Goal: Use online tool/utility: Utilize a website feature to perform a specific function

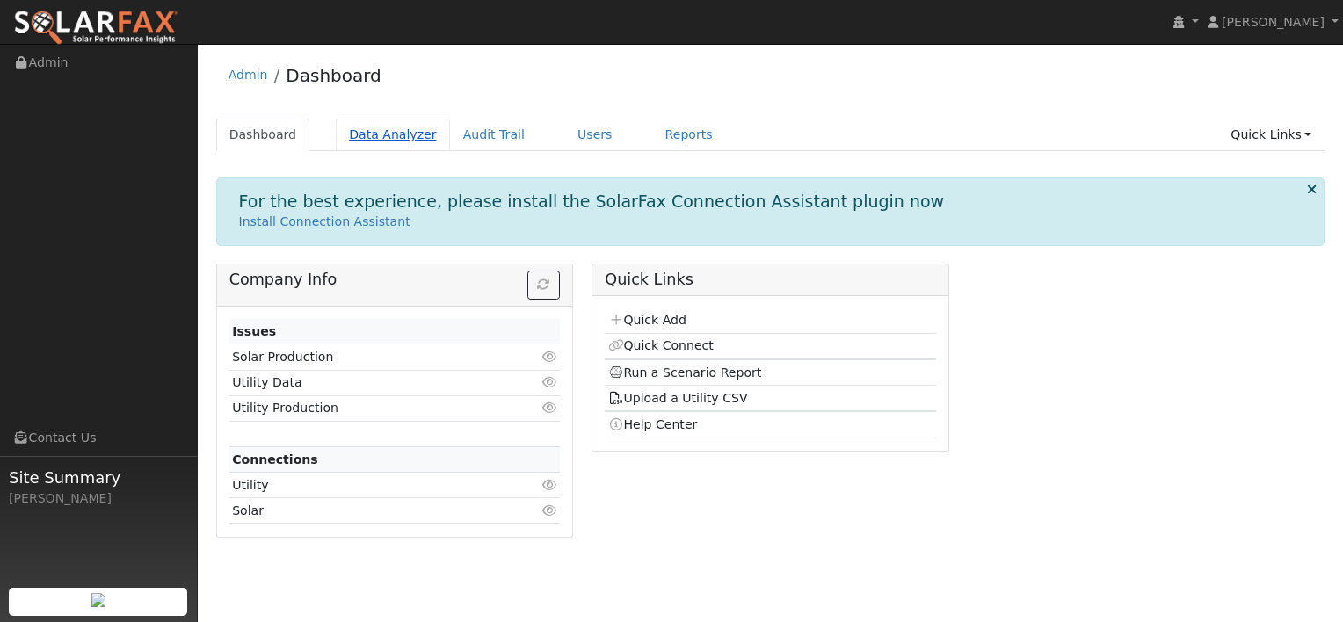
click at [387, 128] on link "Data Analyzer" at bounding box center [393, 135] width 114 height 33
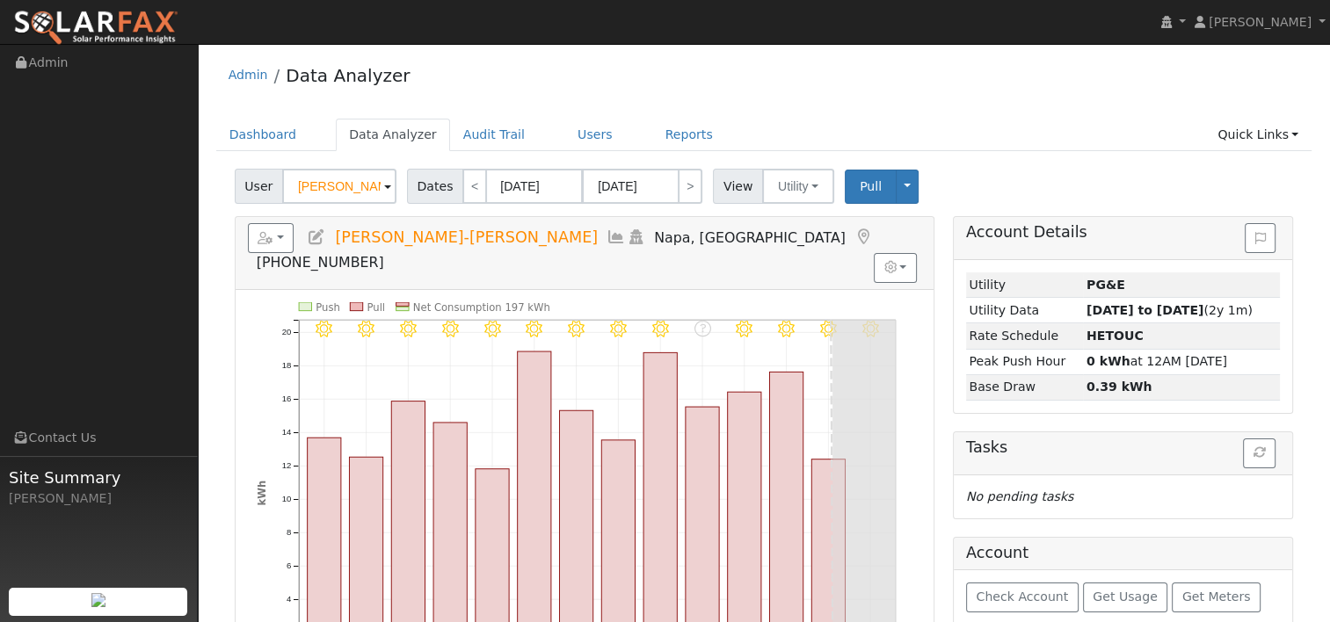
click at [338, 186] on input "[PERSON_NAME]-[PERSON_NAME]" at bounding box center [339, 186] width 114 height 35
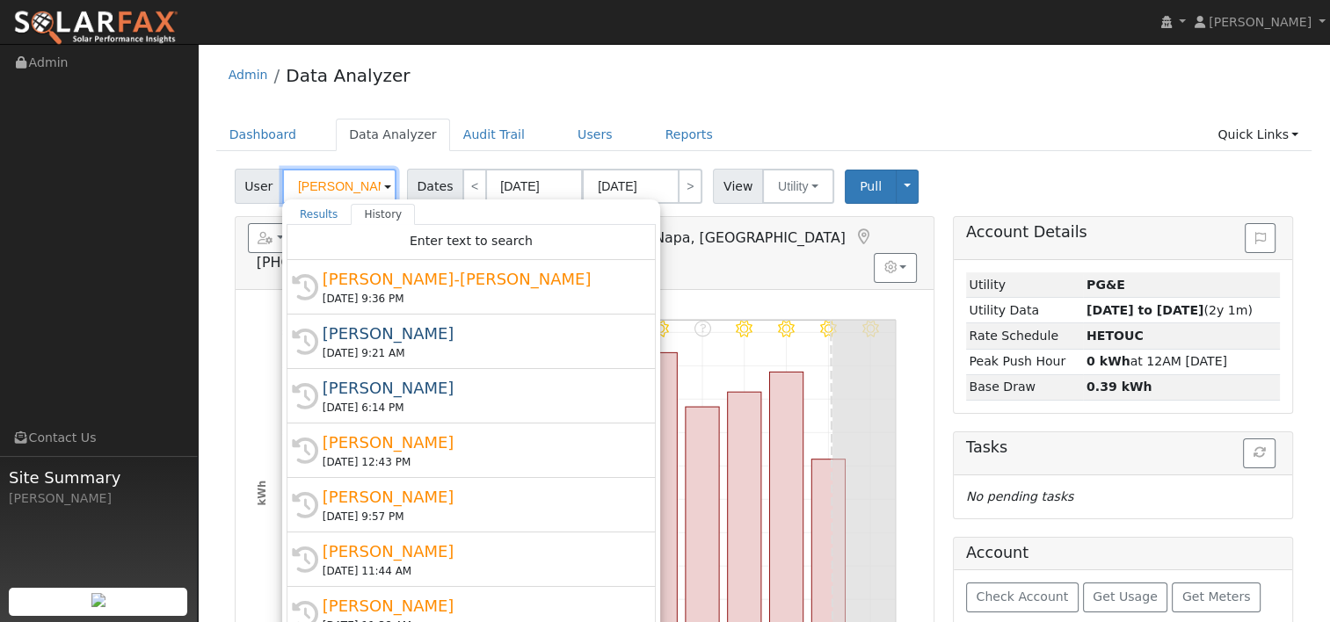
click at [338, 186] on input "[PERSON_NAME]-[PERSON_NAME]" at bounding box center [339, 186] width 114 height 35
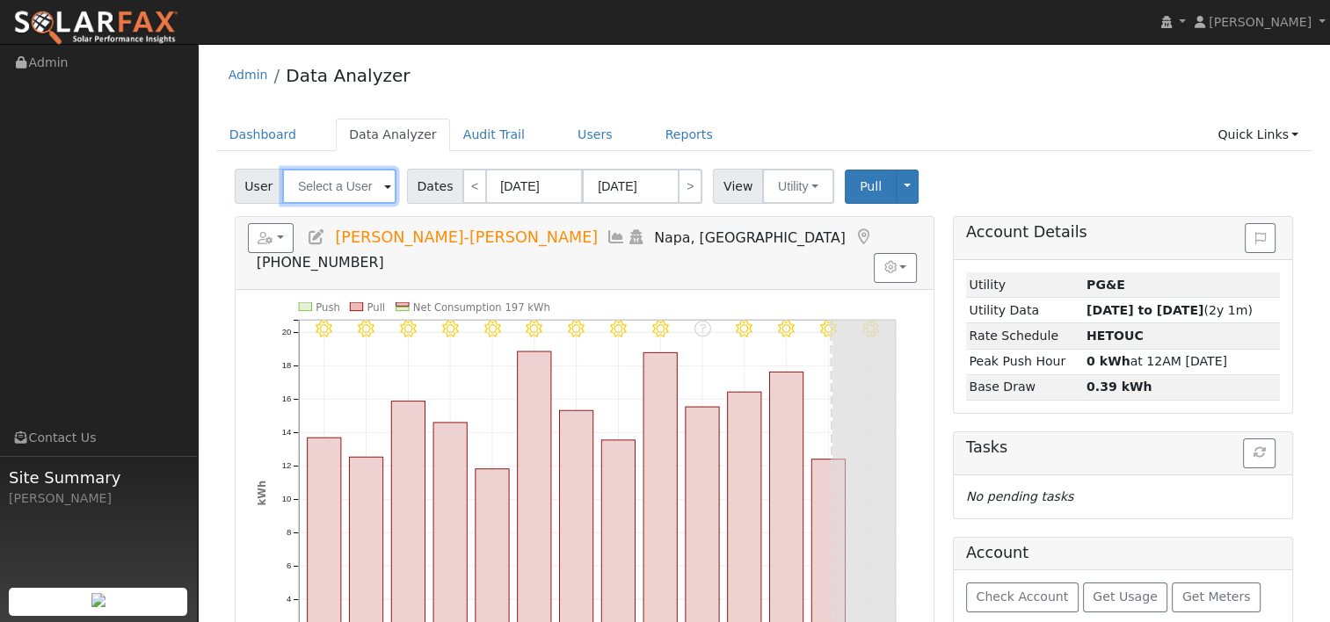
paste input "[PERSON_NAME]"
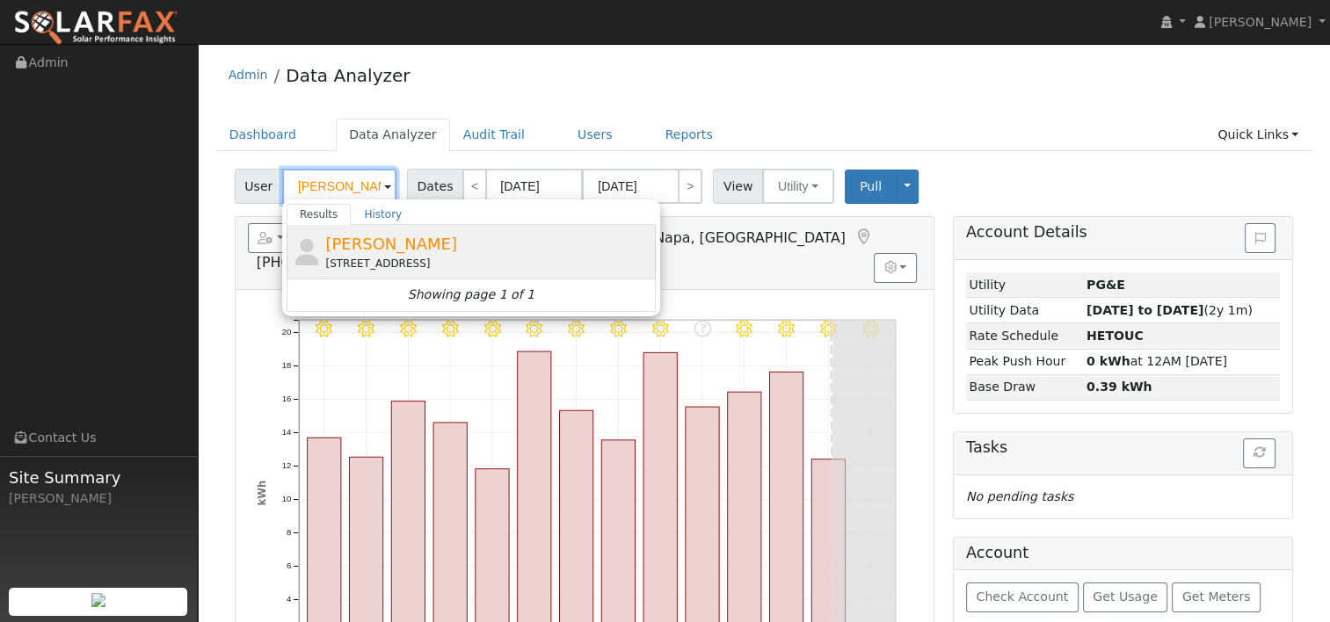
type input "[PERSON_NAME]"
click at [369, 248] on span "[PERSON_NAME]" at bounding box center [391, 244] width 132 height 18
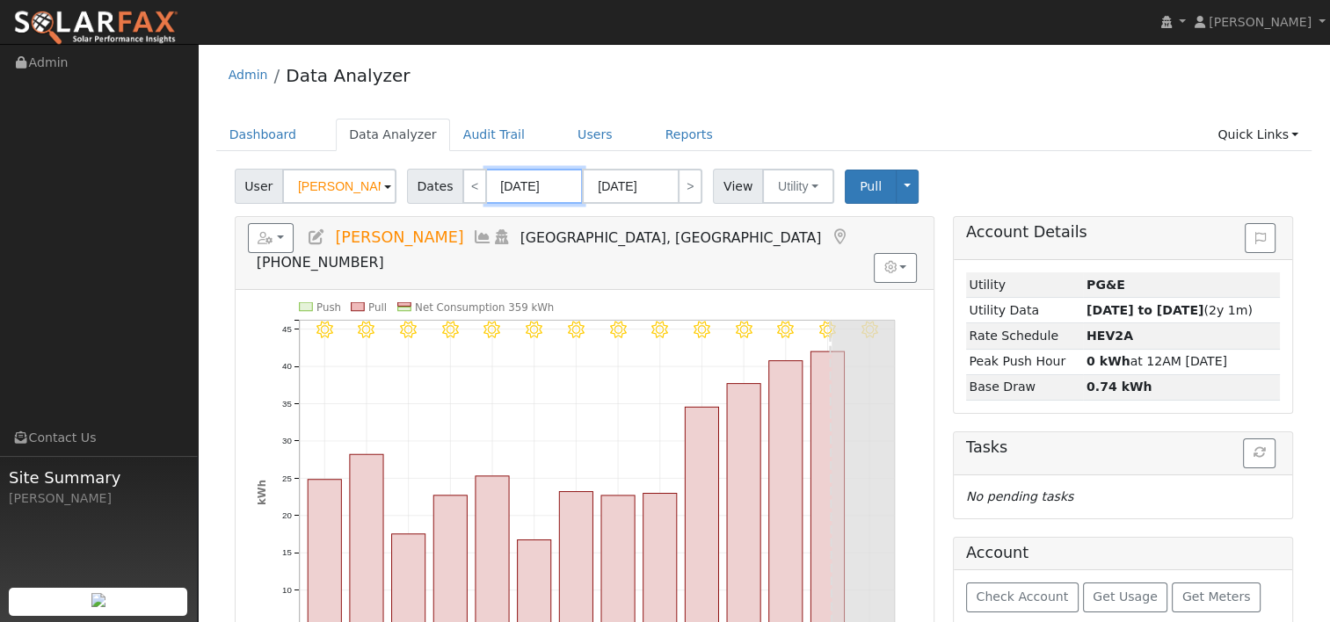
click at [533, 186] on input "[DATE]" at bounding box center [534, 186] width 97 height 35
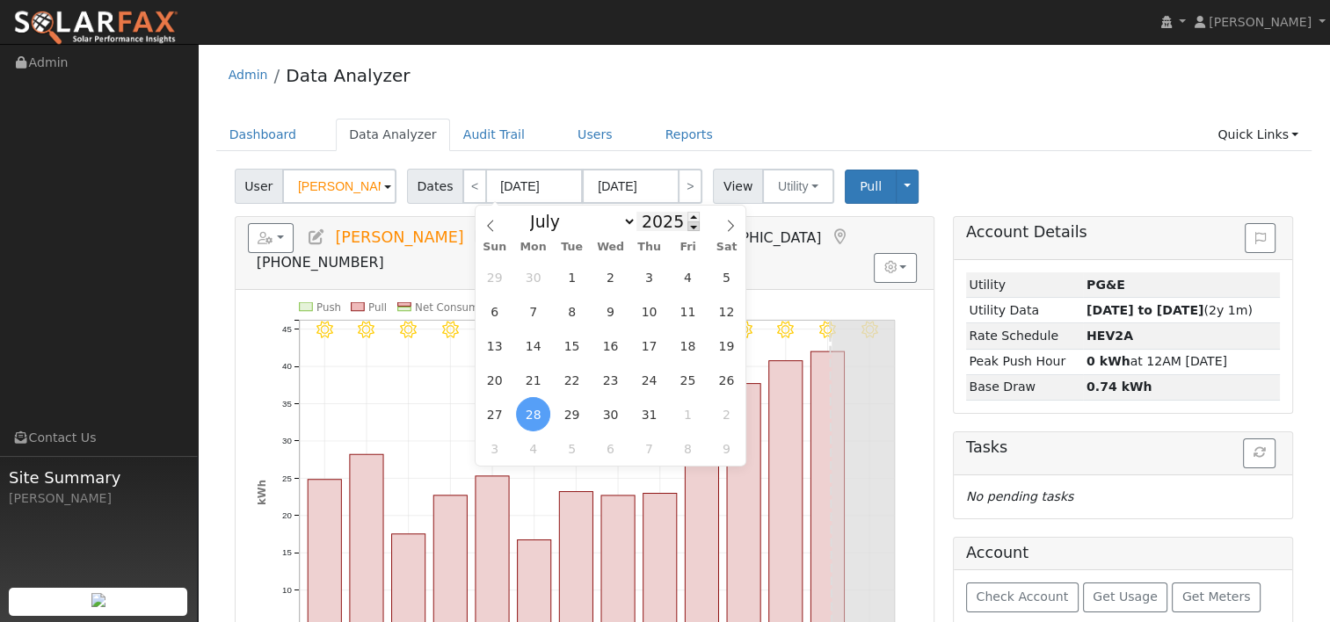
click at [687, 230] on span at bounding box center [693, 227] width 12 height 10
type input "2024"
click at [730, 225] on icon at bounding box center [730, 226] width 12 height 12
select select "7"
click at [719, 308] on span "10" at bounding box center [726, 311] width 34 height 34
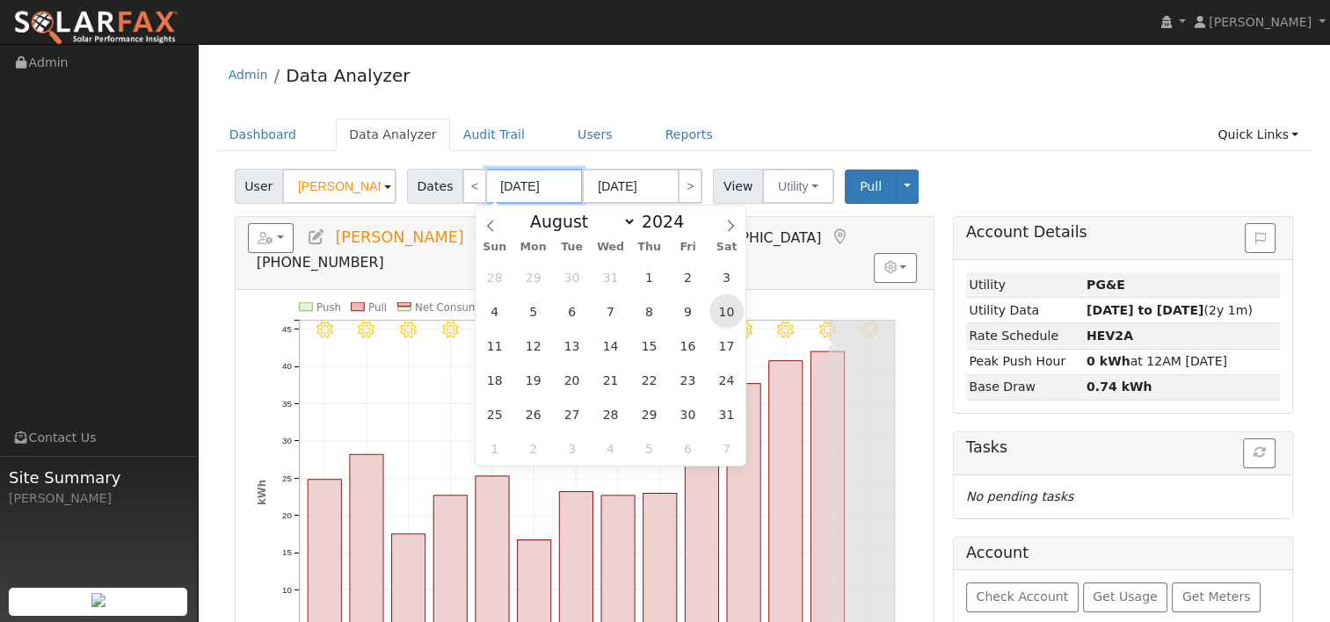
type input "[DATE]"
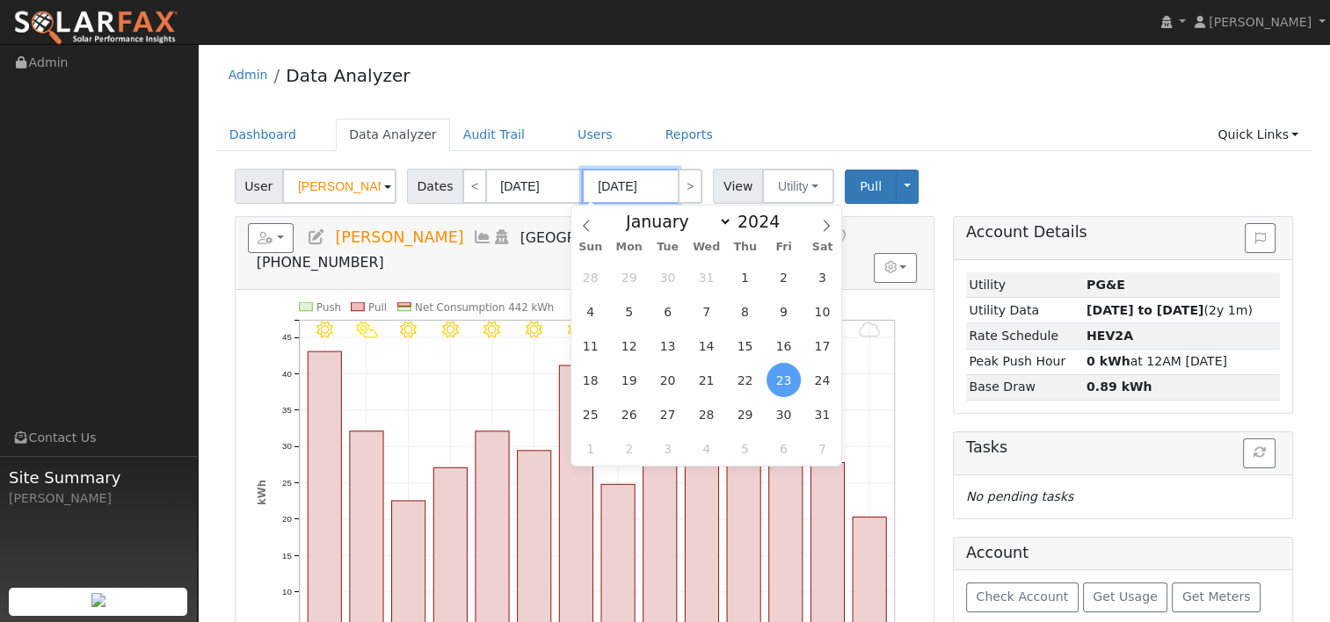
click at [616, 179] on input "[DATE]" at bounding box center [630, 186] width 97 height 35
click at [783, 215] on span at bounding box center [789, 217] width 12 height 10
type input "2025"
click at [812, 306] on span "9" at bounding box center [822, 311] width 34 height 34
type input "[DATE]"
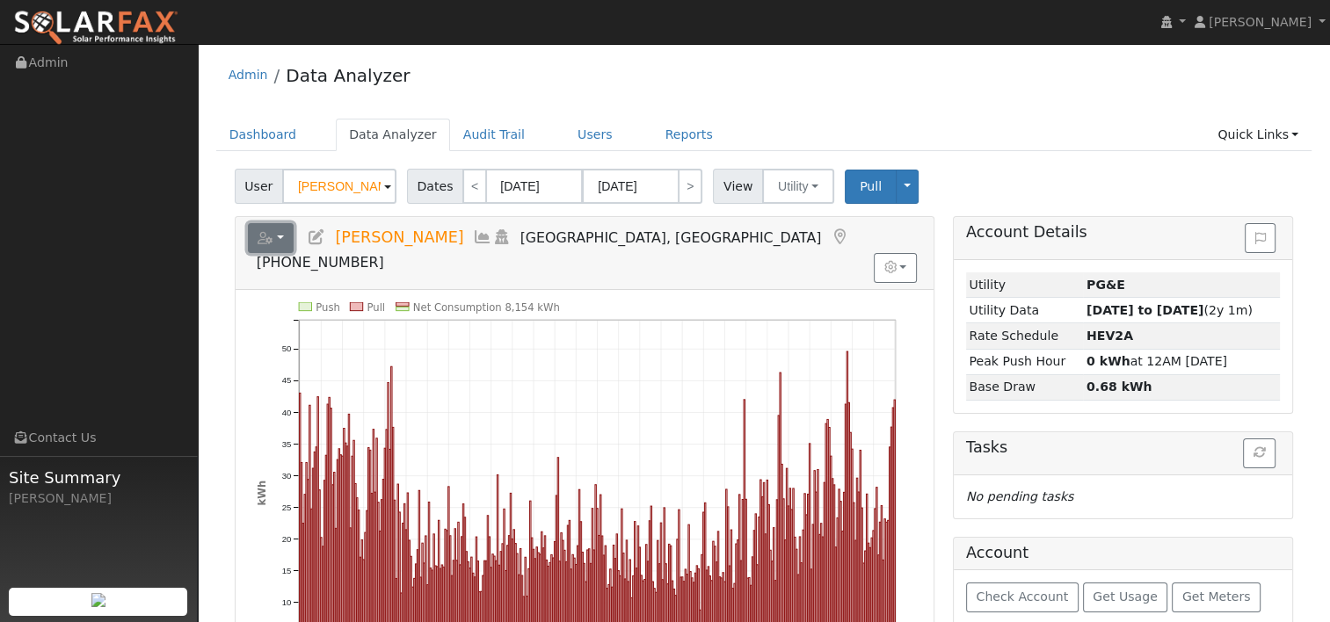
click at [285, 236] on button "button" at bounding box center [271, 238] width 47 height 30
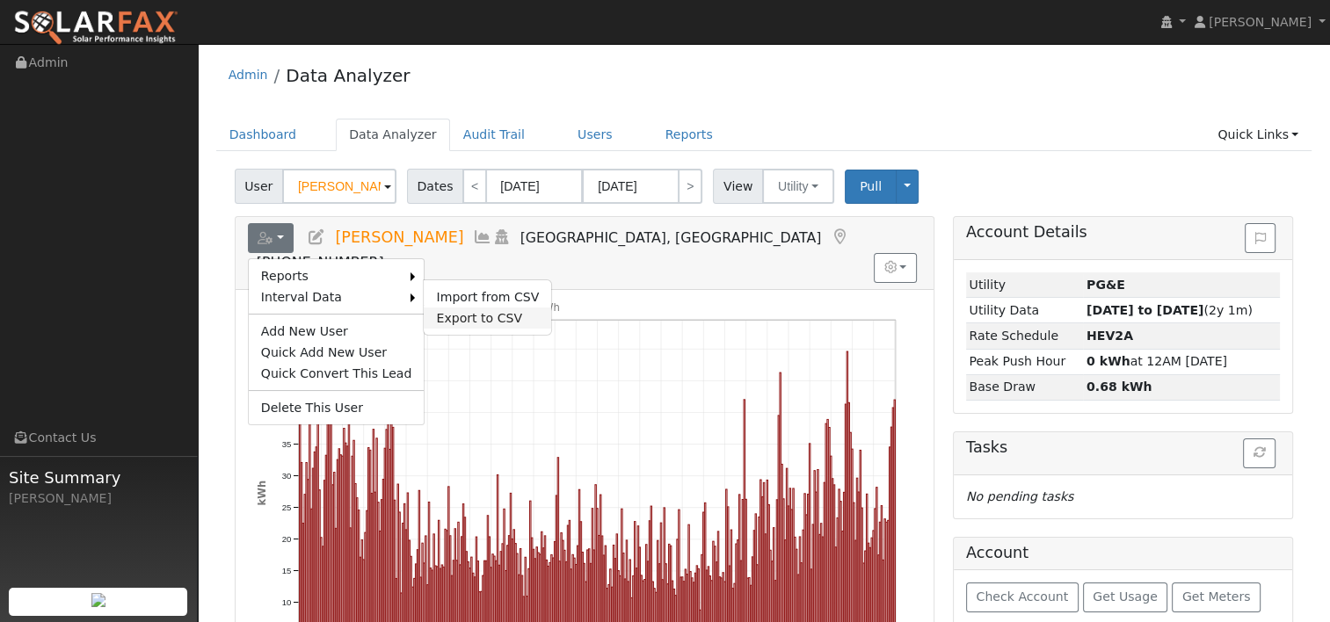
click at [436, 315] on link "Export to CSV" at bounding box center [487, 318] width 127 height 21
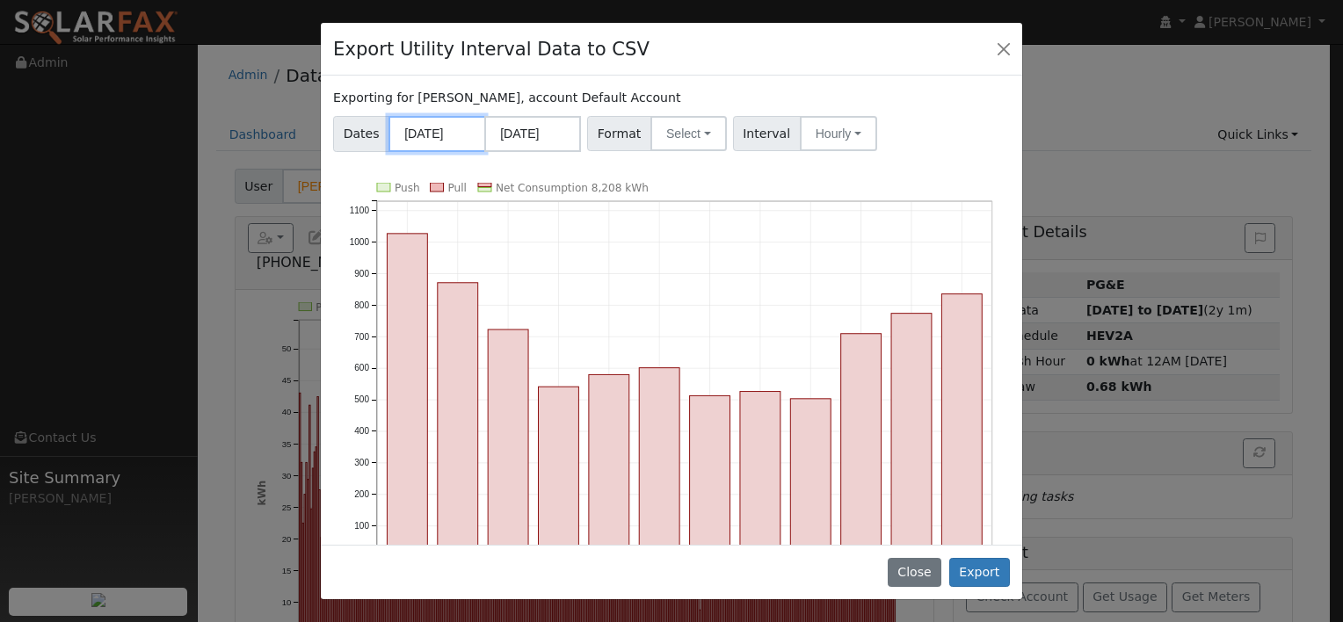
click at [472, 131] on input "[DATE]" at bounding box center [437, 134] width 97 height 36
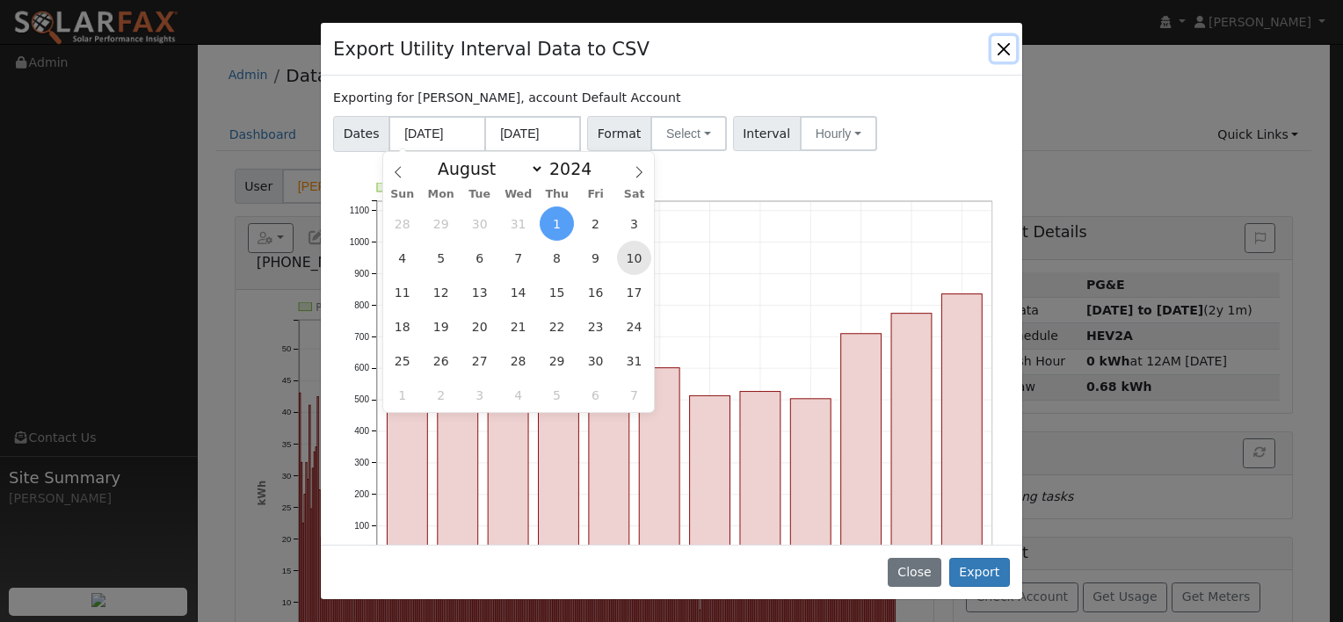
click at [639, 257] on span "10" at bounding box center [634, 258] width 34 height 34
type input "[DATE]"
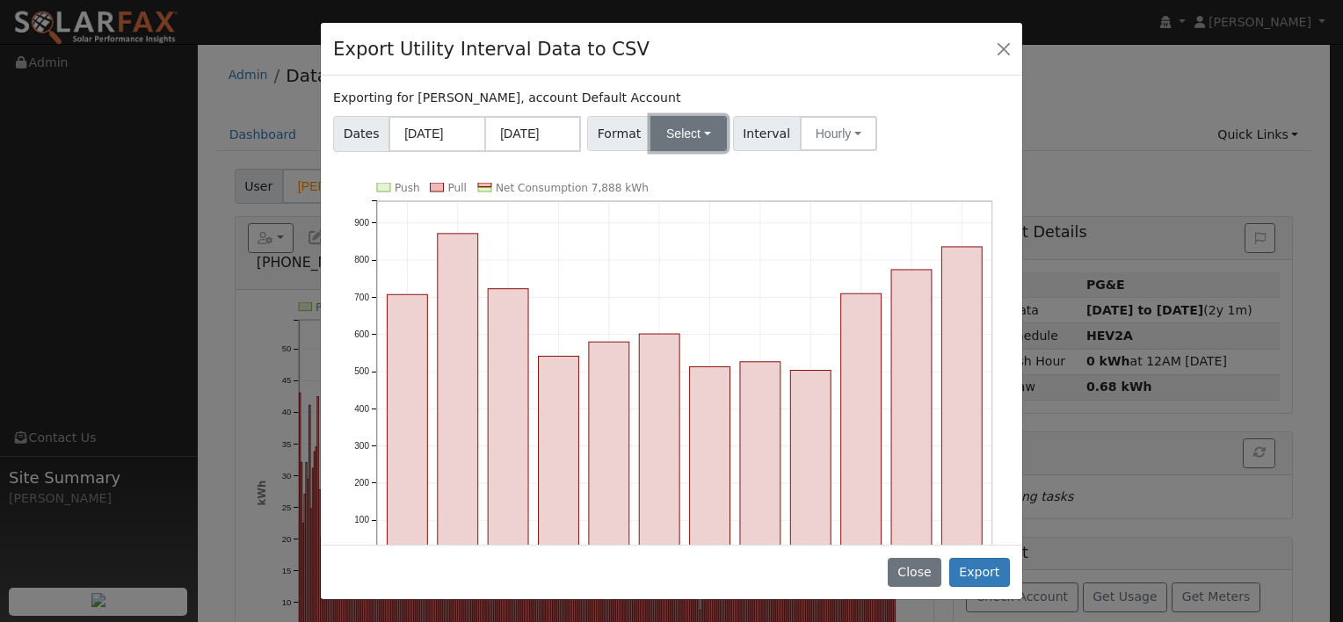
click at [686, 130] on button "Select" at bounding box center [688, 133] width 76 height 35
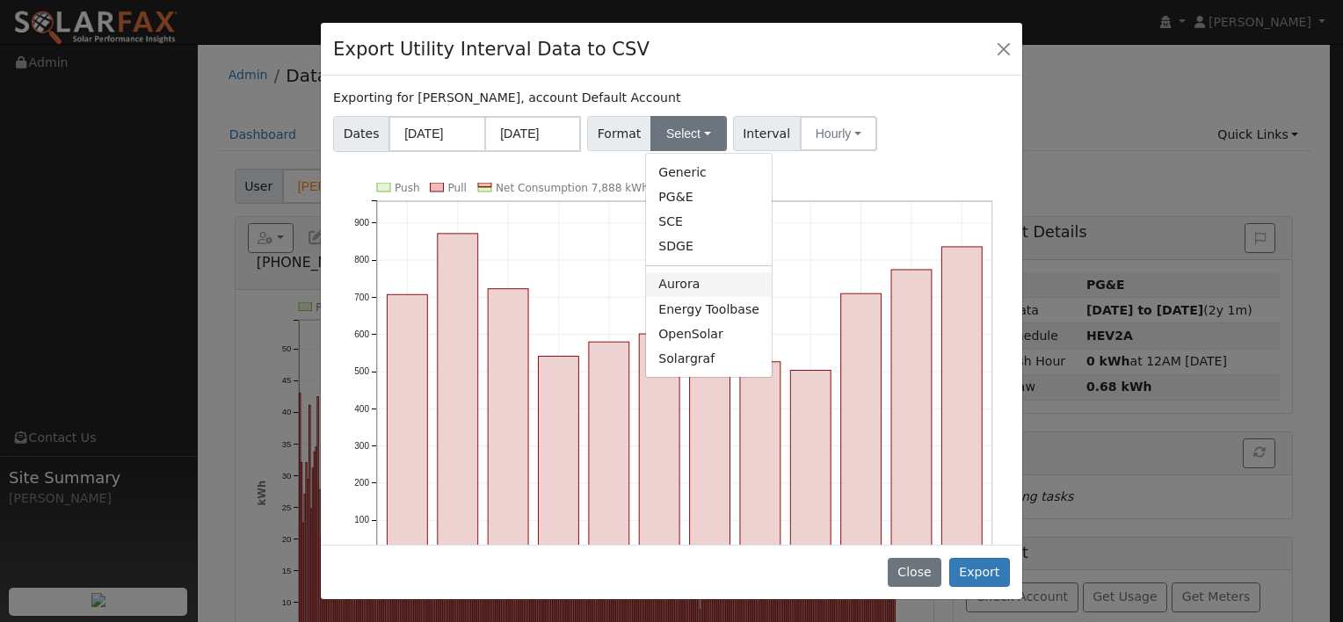
click at [693, 286] on link "Aurora" at bounding box center [709, 285] width 126 height 25
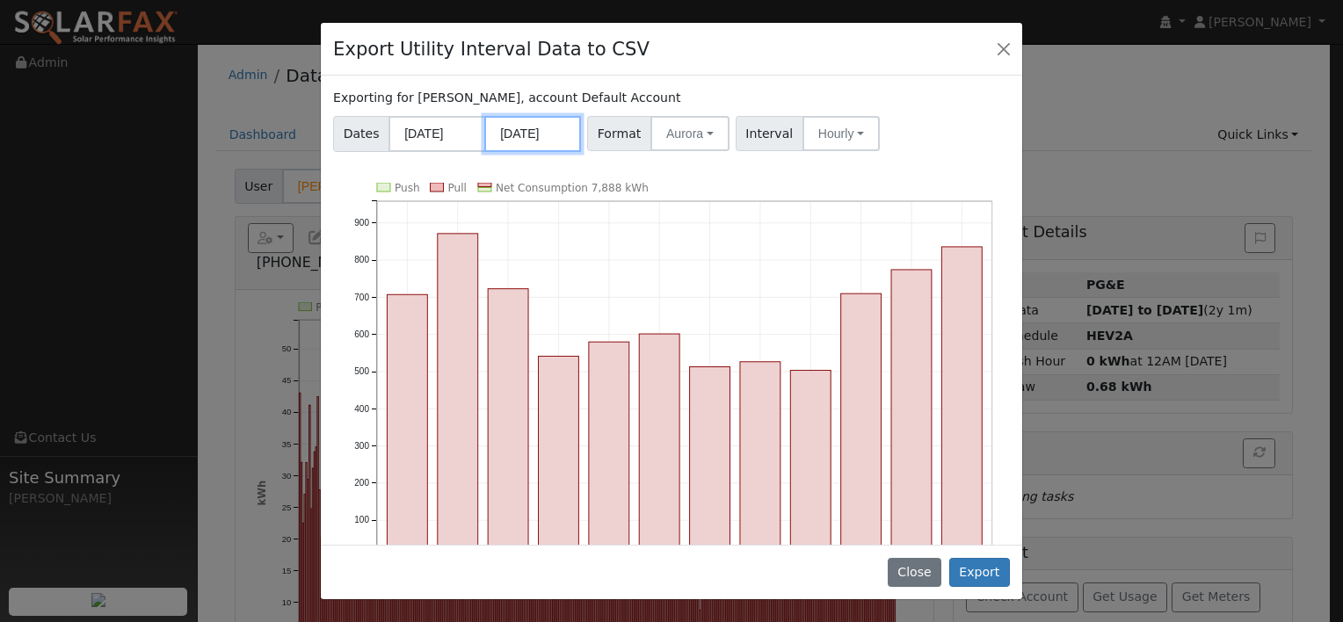
click at [543, 127] on input "[DATE]" at bounding box center [532, 134] width 97 height 36
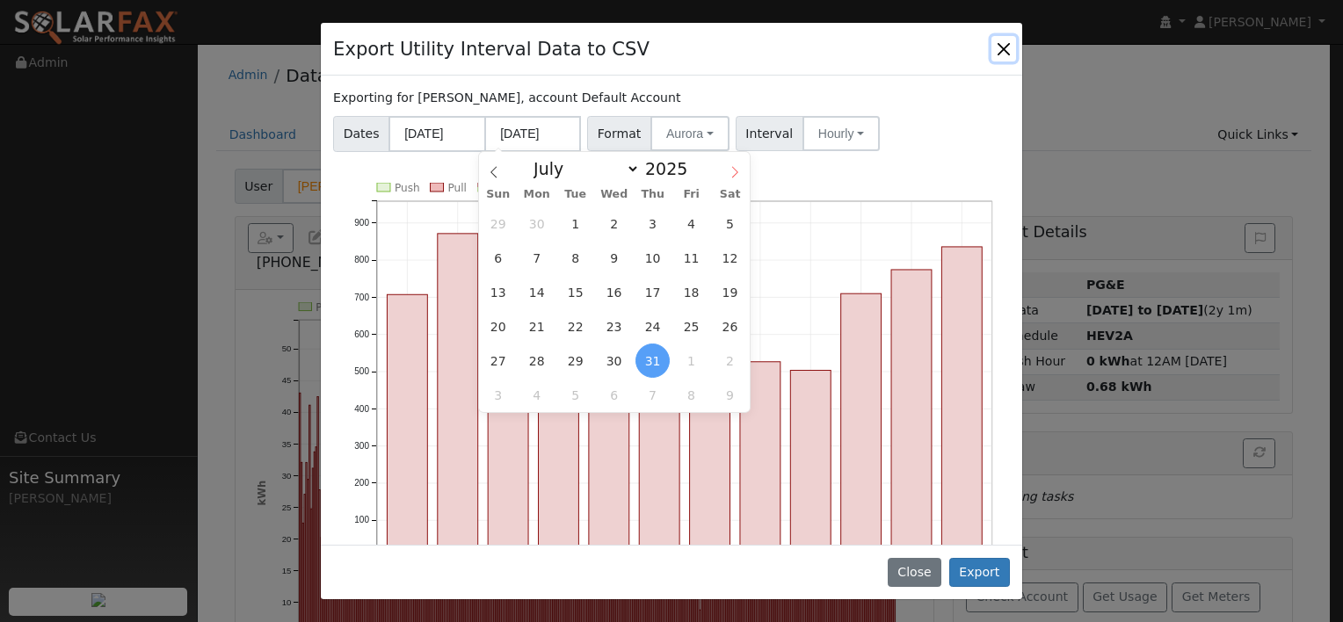
click at [736, 169] on icon at bounding box center [735, 172] width 12 height 12
select select "7"
click at [731, 257] on span "9" at bounding box center [730, 258] width 34 height 34
type input "[DATE]"
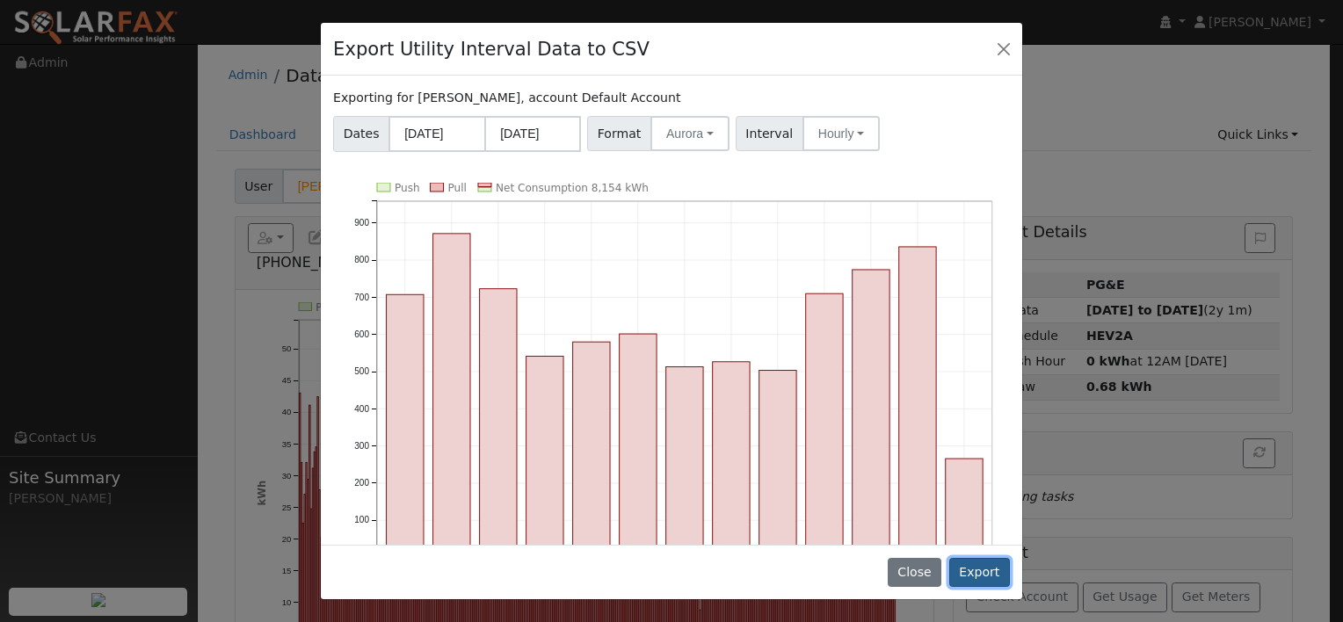
click at [986, 578] on button "Export" at bounding box center [979, 573] width 61 height 30
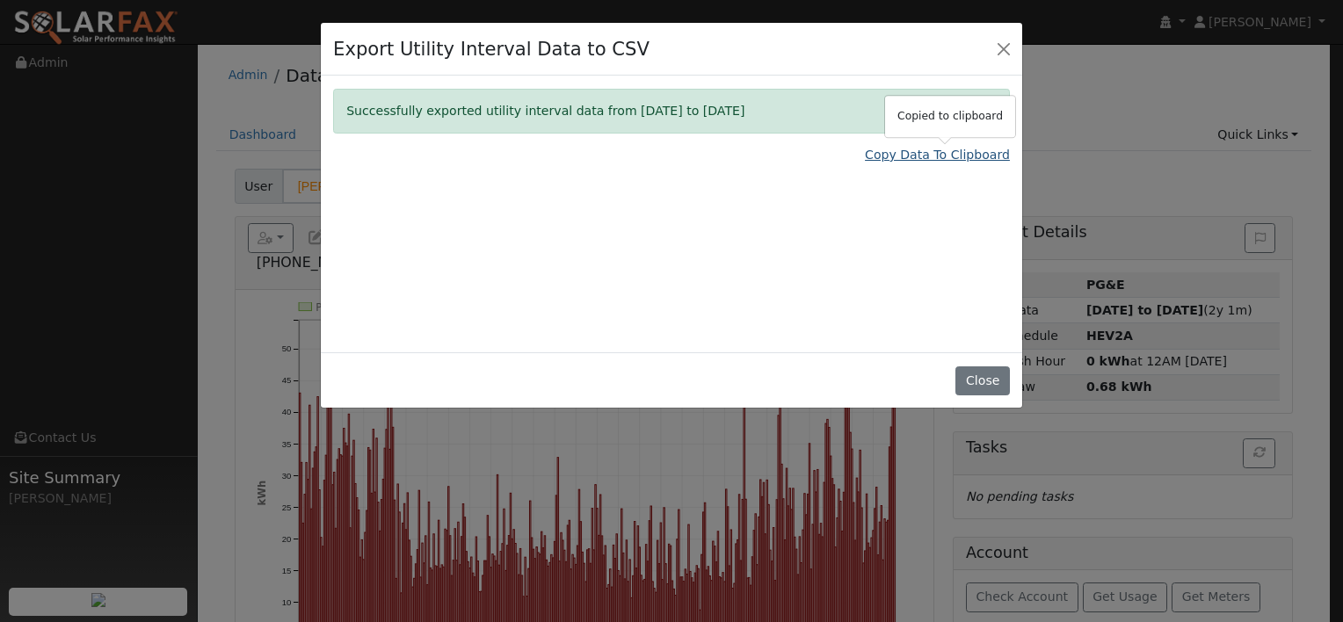
click at [893, 153] on link "Copy Data To Clipboard" at bounding box center [937, 155] width 145 height 18
